Goal: Task Accomplishment & Management: Manage account settings

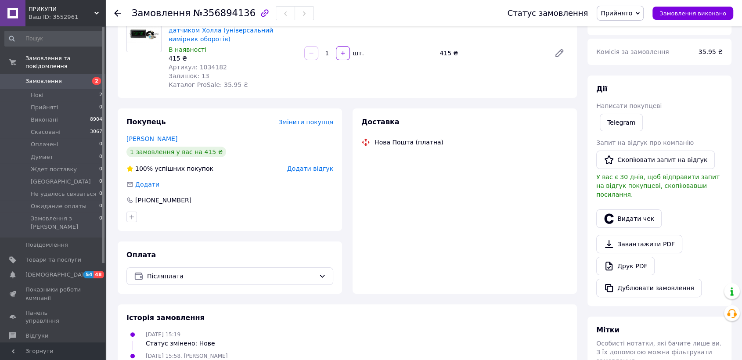
scroll to position [235, 0]
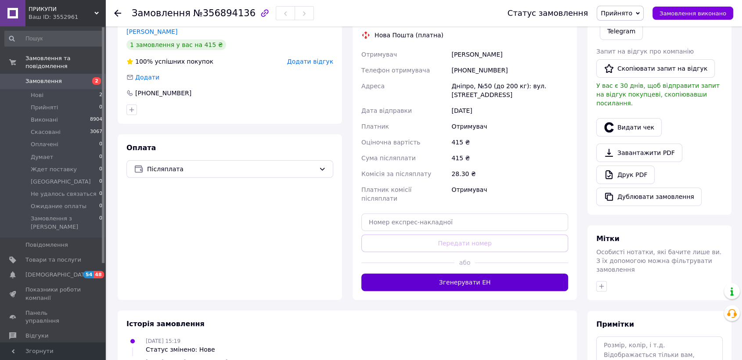
click at [466, 274] on button "Згенерувати ЕН" at bounding box center [464, 283] width 207 height 18
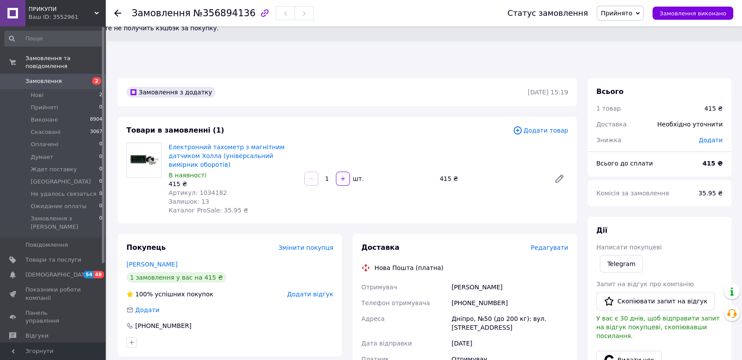
scroll to position [0, 0]
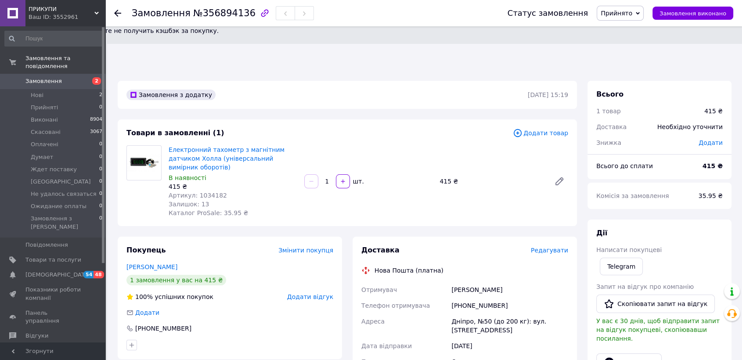
click at [465, 282] on div "Отримувач Бондаренко Михаил Телефон отримувача +380687923077 Адреса Дніпро, №50…" at bounding box center [465, 362] width 210 height 160
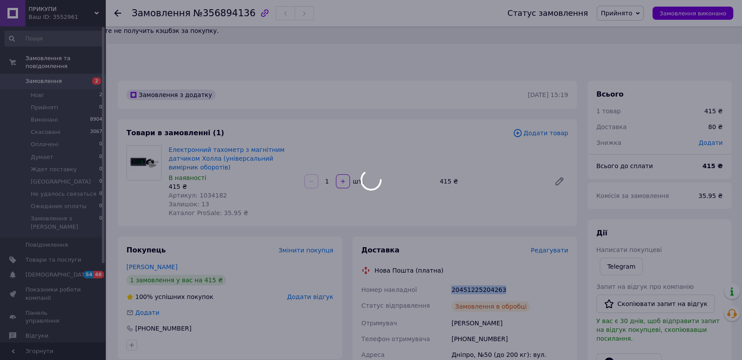
click at [465, 282] on div "20451225204263" at bounding box center [510, 290] width 120 height 16
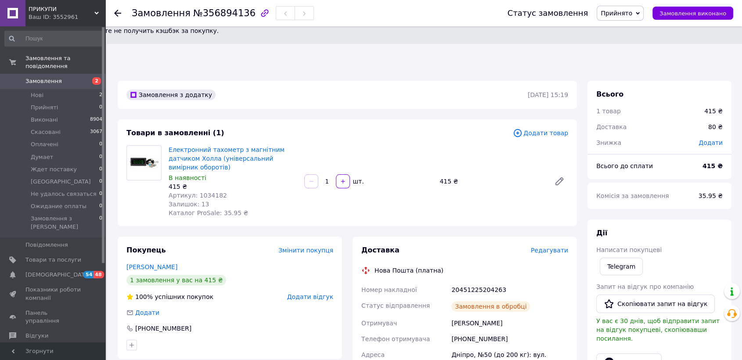
click at [463, 315] on div "Бондаренко Михаил" at bounding box center [510, 323] width 120 height 16
copy div "Бондаренко"
click at [644, 13] on span "Прийнято" at bounding box center [620, 13] width 47 height 15
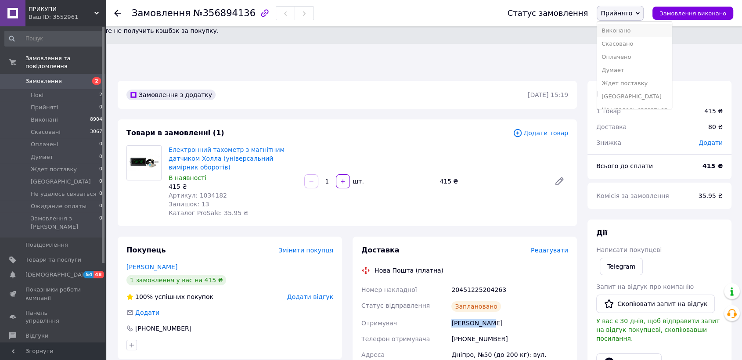
click at [632, 29] on li "Виконано" at bounding box center [634, 30] width 74 height 13
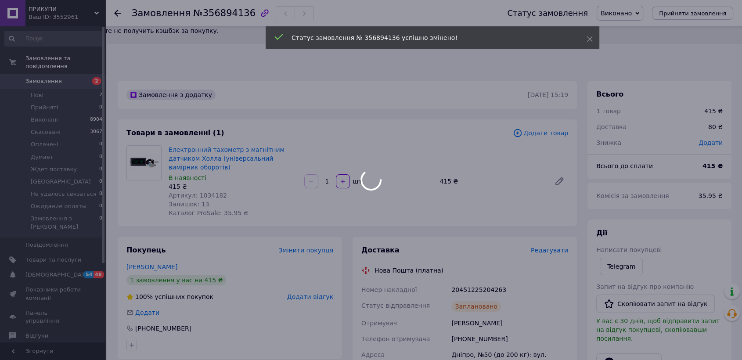
click at [214, 144] on div at bounding box center [371, 180] width 742 height 360
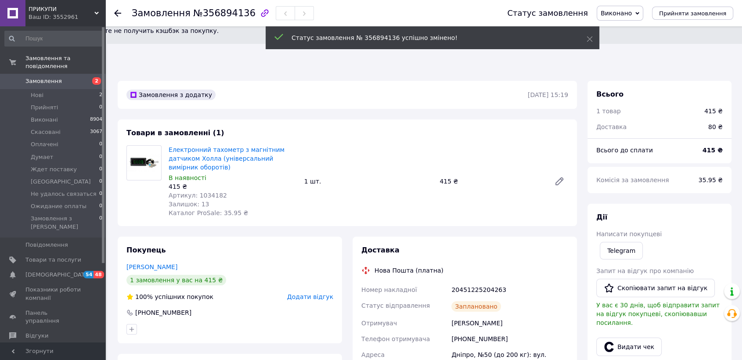
click at [206, 192] on span "Артикул: 1034182" at bounding box center [198, 195] width 58 height 7
copy span "1034182"
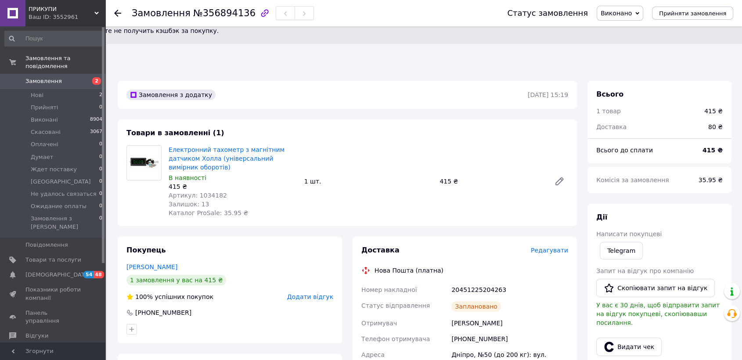
click at [132, 152] on div at bounding box center [144, 181] width 42 height 72
click at [59, 89] on li "Нові 2" at bounding box center [54, 95] width 108 height 12
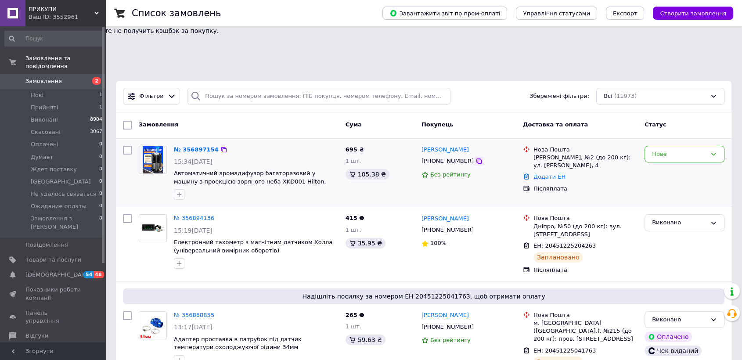
click at [476, 158] on icon at bounding box center [479, 161] width 7 height 7
click at [671, 148] on div "Нове" at bounding box center [684, 172] width 87 height 61
click at [673, 150] on div "Нове" at bounding box center [679, 154] width 54 height 9
click at [665, 164] on li "Прийнято" at bounding box center [684, 172] width 79 height 16
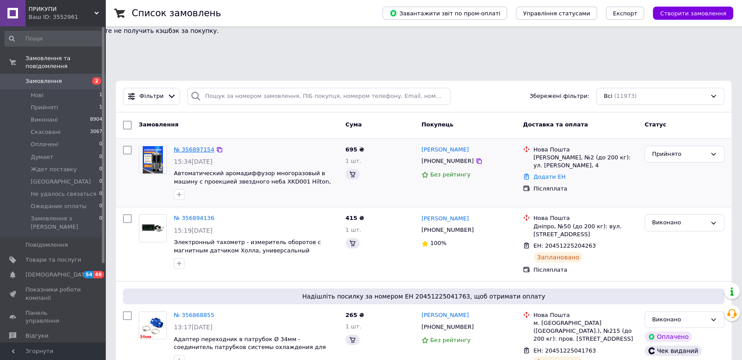
click at [198, 146] on link "№ 356897154" at bounding box center [194, 149] width 40 height 7
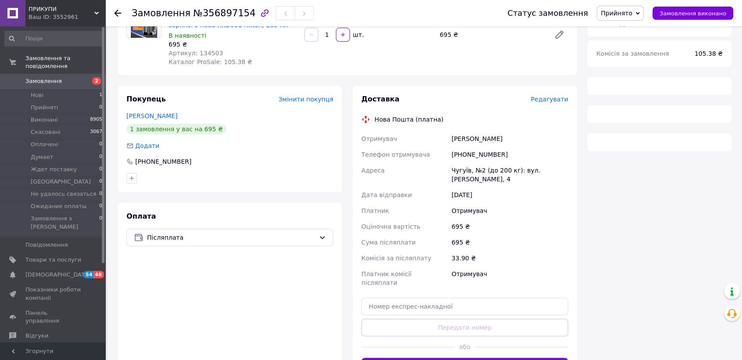
scroll to position [143, 0]
click at [492, 357] on button "Згенерувати ЕН" at bounding box center [464, 366] width 207 height 18
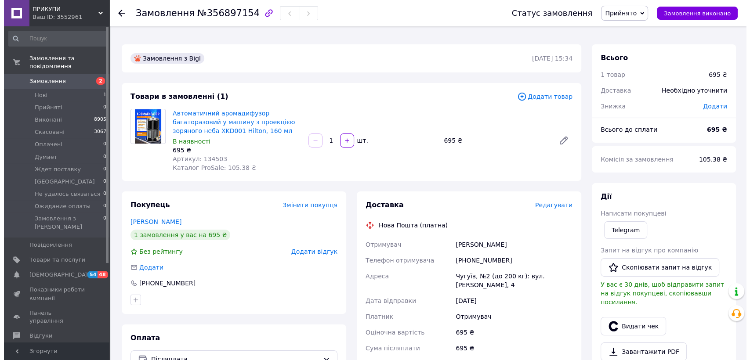
scroll to position [0, 0]
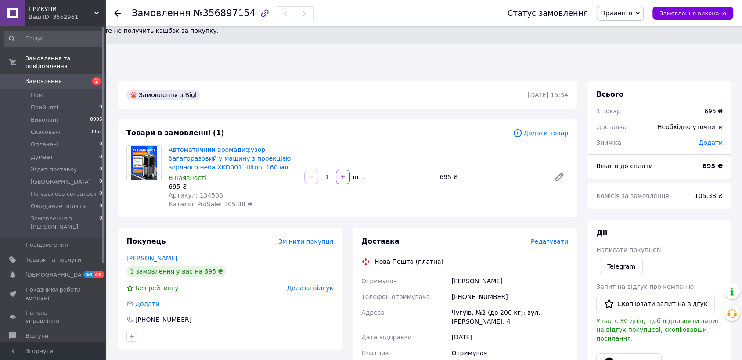
click at [465, 273] on div "Лысенко Руслан" at bounding box center [510, 281] width 120 height 16
copy div "Лысенко"
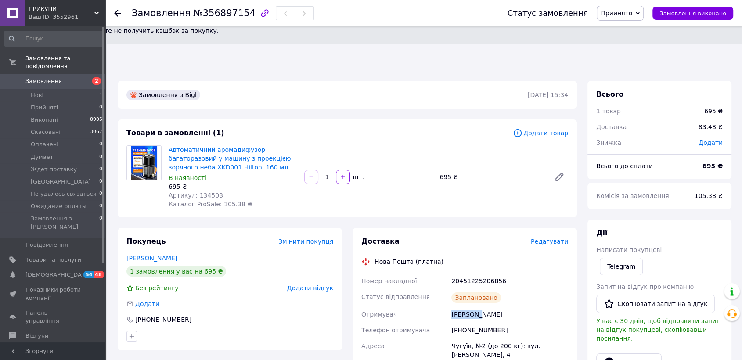
click at [643, 15] on span "Прийнято" at bounding box center [620, 13] width 47 height 15
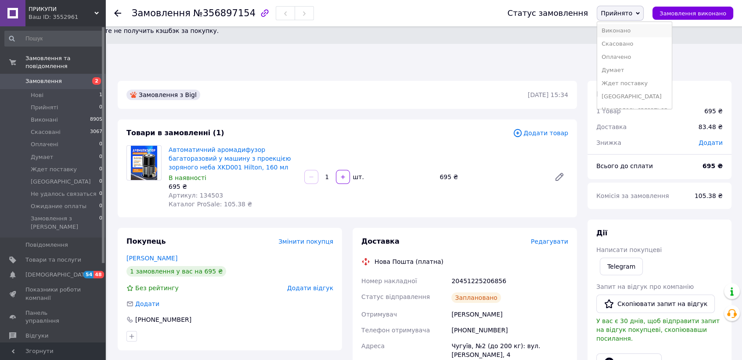
click at [639, 30] on li "Виконано" at bounding box center [634, 30] width 74 height 13
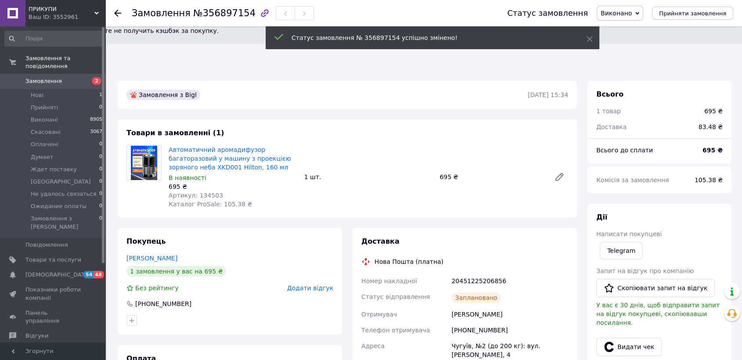
click at [50, 77] on span "Замовлення" at bounding box center [43, 81] width 36 height 8
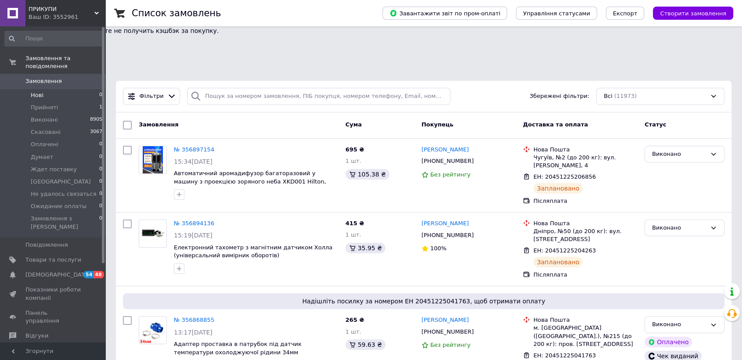
click at [41, 91] on span "Нові" at bounding box center [37, 95] width 13 height 8
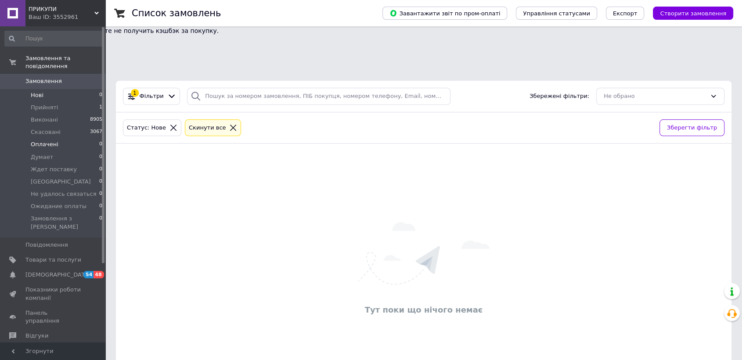
click at [44, 141] on span "Оплачені" at bounding box center [45, 145] width 28 height 8
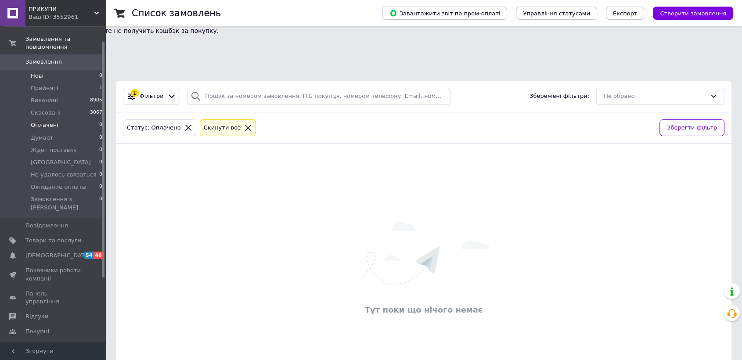
click at [56, 70] on li "Нові 0" at bounding box center [54, 76] width 108 height 12
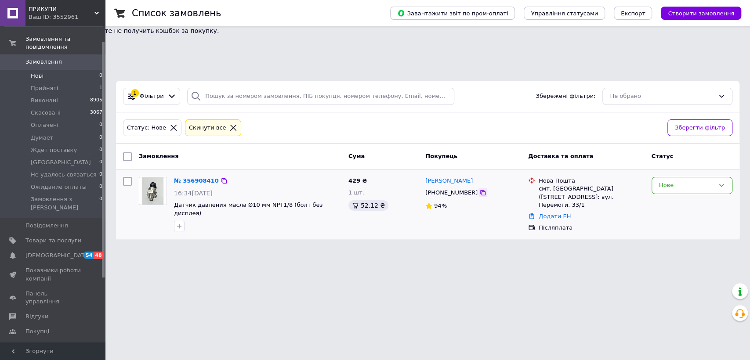
click at [479, 189] on icon at bounding box center [482, 192] width 7 height 7
click at [221, 236] on html "0 Мы нашли для undefined 0 промокодов Используя промокоды, вы можете не получит…" at bounding box center [375, 125] width 750 height 250
click at [479, 189] on icon at bounding box center [482, 192] width 7 height 7
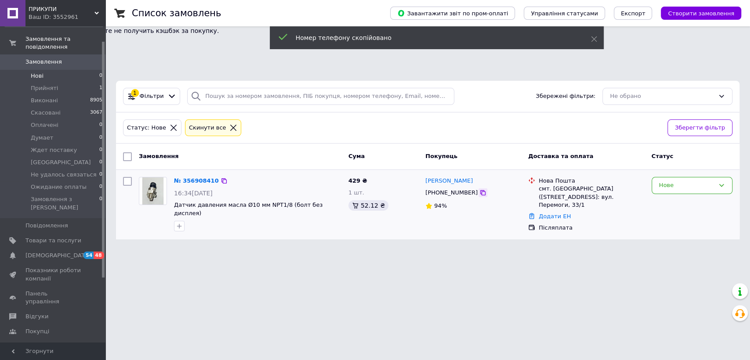
click at [478, 188] on div at bounding box center [482, 192] width 9 height 9
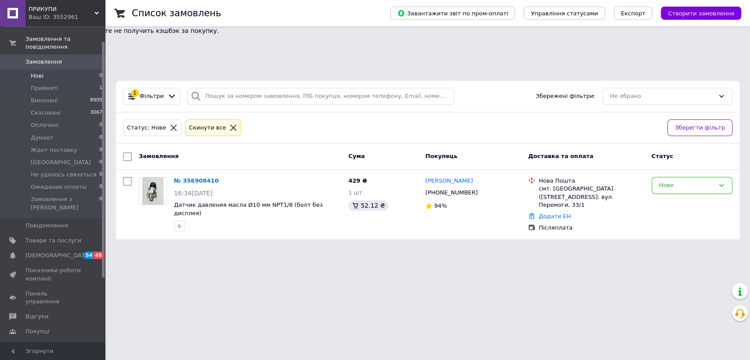
click at [207, 238] on html "0 Мы нашли для undefined 0 промокодов Используя промокоды, вы можете не получит…" at bounding box center [375, 125] width 750 height 250
click at [479, 189] on icon at bounding box center [482, 192] width 7 height 7
click at [220, 177] on icon at bounding box center [223, 180] width 7 height 7
click at [179, 223] on icon "button" at bounding box center [179, 226] width 7 height 7
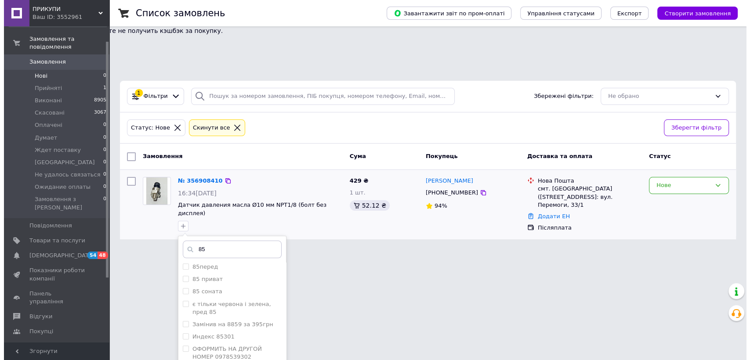
scroll to position [480, 0]
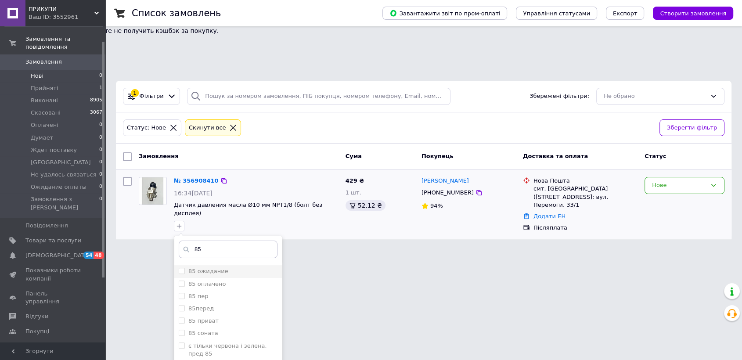
type input "85"
click at [217, 268] on label "85 ожидание" at bounding box center [208, 271] width 40 height 7
checkbox input "true"
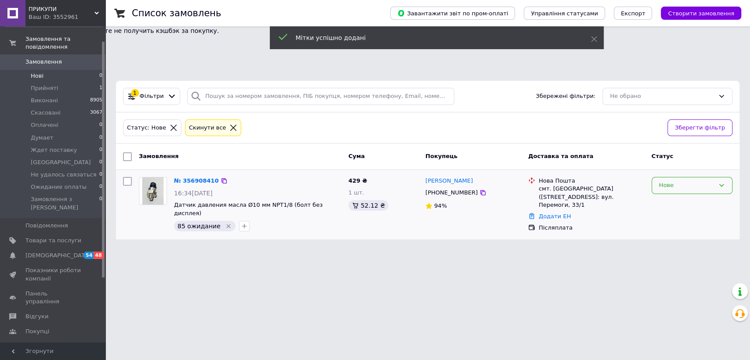
click at [667, 181] on div "Нове" at bounding box center [686, 185] width 55 height 9
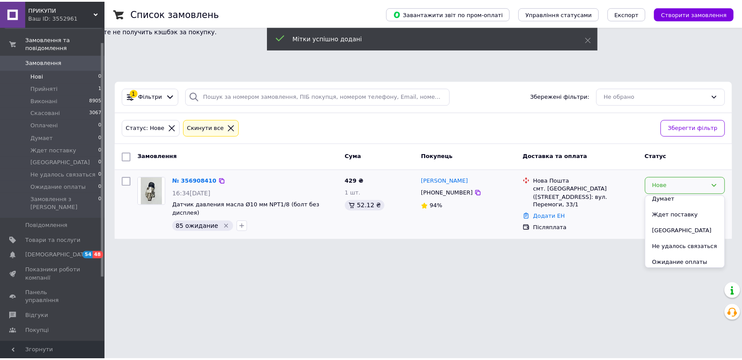
scroll to position [72, 0]
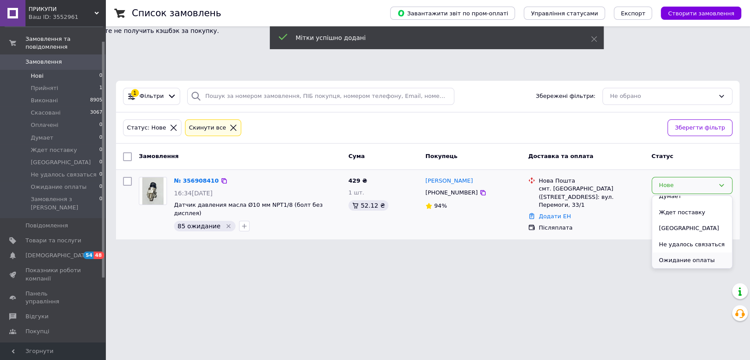
click at [685, 253] on li "Ожидание оплаты" at bounding box center [692, 261] width 80 height 16
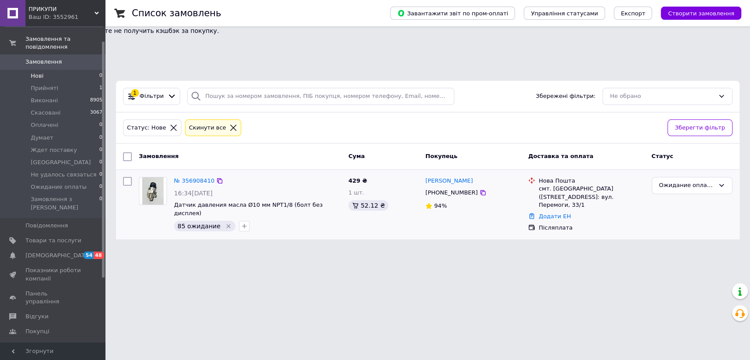
click at [38, 72] on span "Нові" at bounding box center [37, 76] width 13 height 8
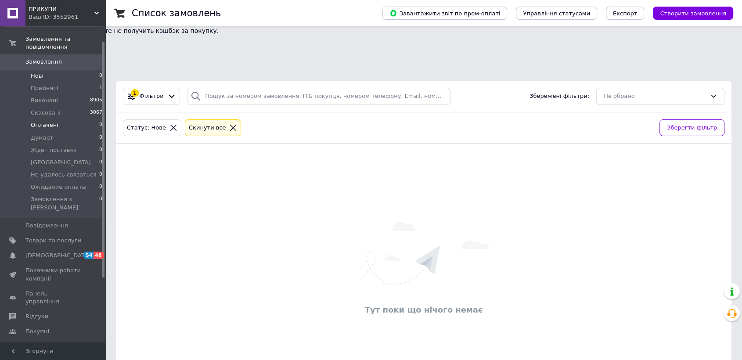
click at [49, 121] on span "Оплачені" at bounding box center [45, 125] width 28 height 8
click at [50, 70] on li "Нові 0" at bounding box center [54, 76] width 108 height 12
click at [45, 70] on li "Нові 0" at bounding box center [54, 76] width 108 height 12
click at [47, 9] on span "ПРИКУПИ" at bounding box center [62, 9] width 66 height 8
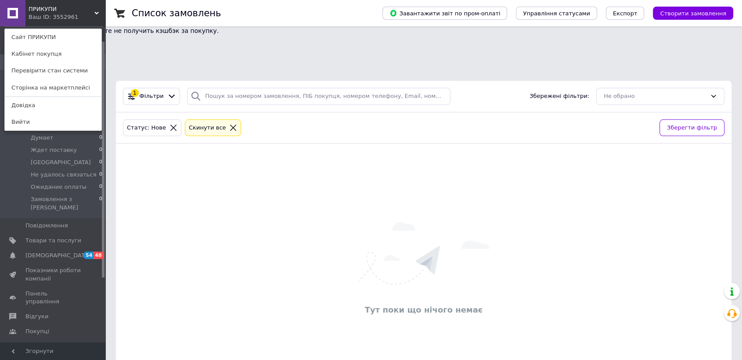
click at [56, 39] on link "Сайт ПРИКУПИ" at bounding box center [53, 37] width 97 height 17
